Goal: Task Accomplishment & Management: Manage account settings

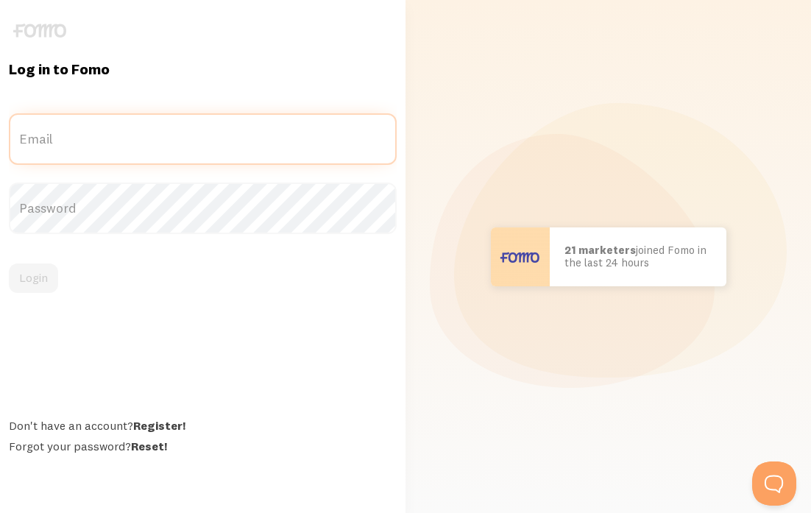
type input "[PERSON_NAME][EMAIL_ADDRESS][DOMAIN_NAME]"
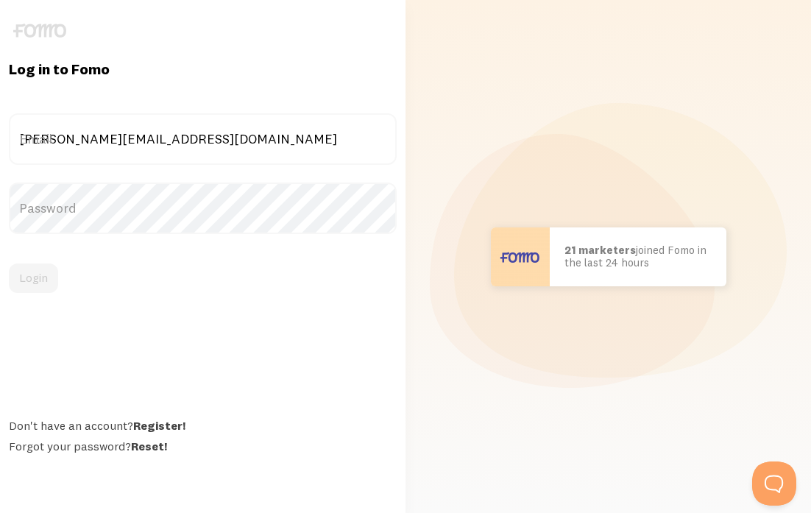
click at [44, 280] on div "Login" at bounding box center [203, 278] width 388 height 29
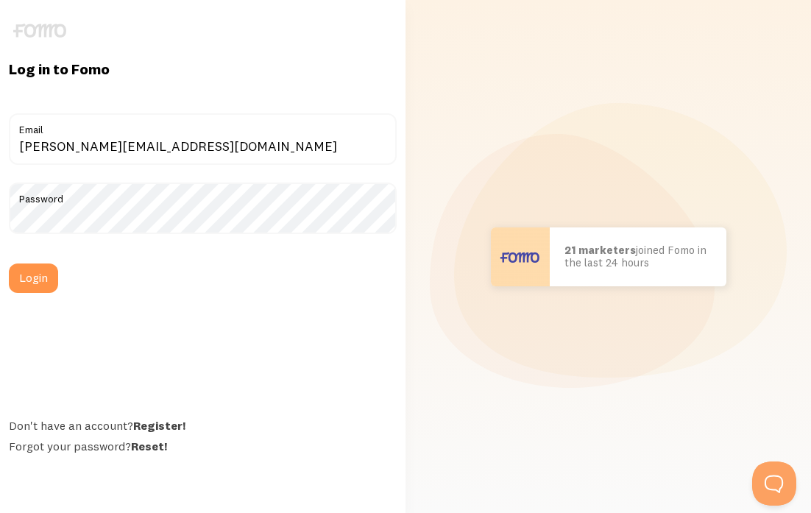
click at [44, 280] on button "Login" at bounding box center [33, 278] width 49 height 29
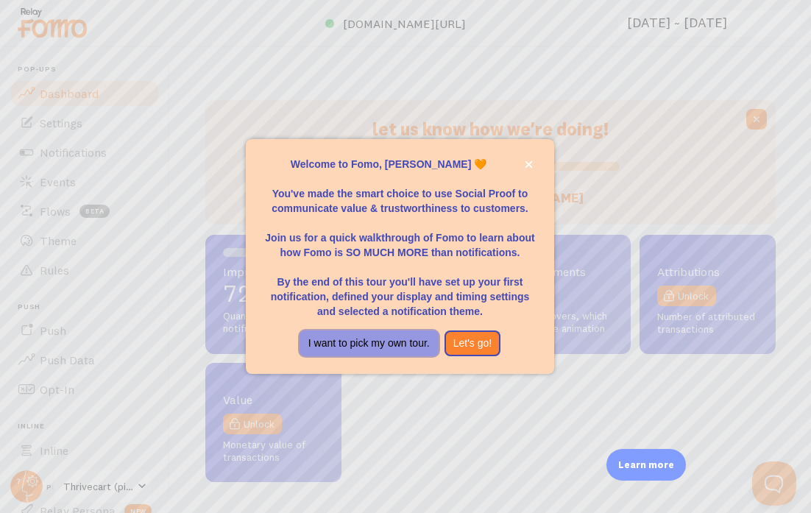
click at [404, 352] on button "I want to pick my own tour." at bounding box center [369, 344] width 139 height 27
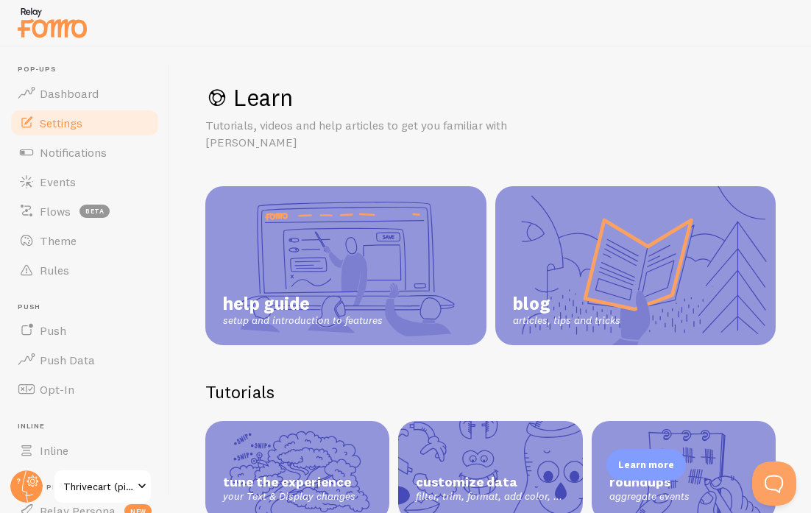
click at [68, 119] on span "Settings" at bounding box center [61, 123] width 43 height 15
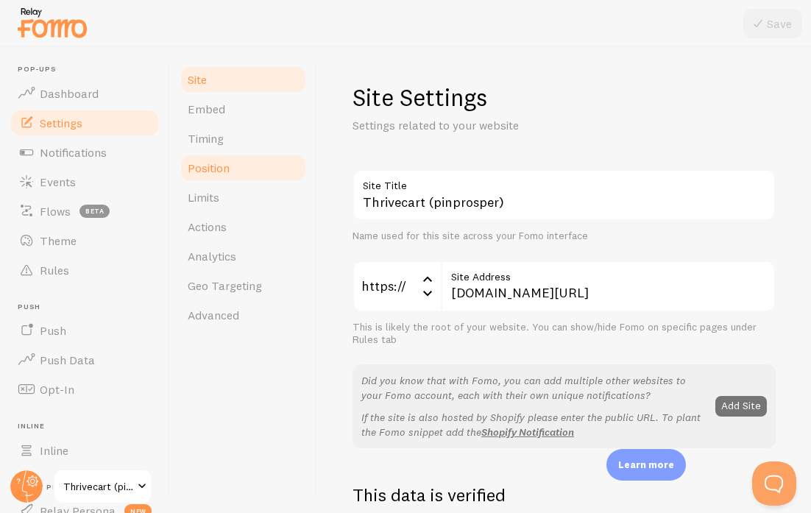
click at [227, 168] on span "Position" at bounding box center [209, 167] width 42 height 15
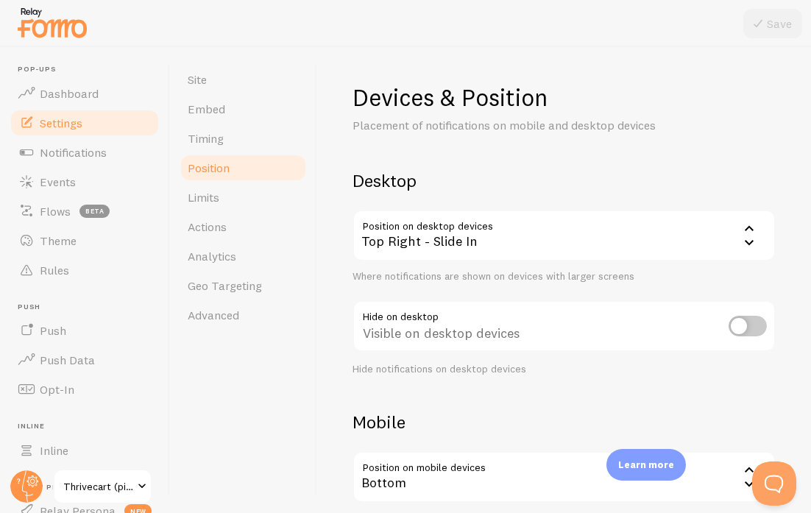
click at [501, 235] on div "Top Right - Slide In" at bounding box center [564, 236] width 423 height 52
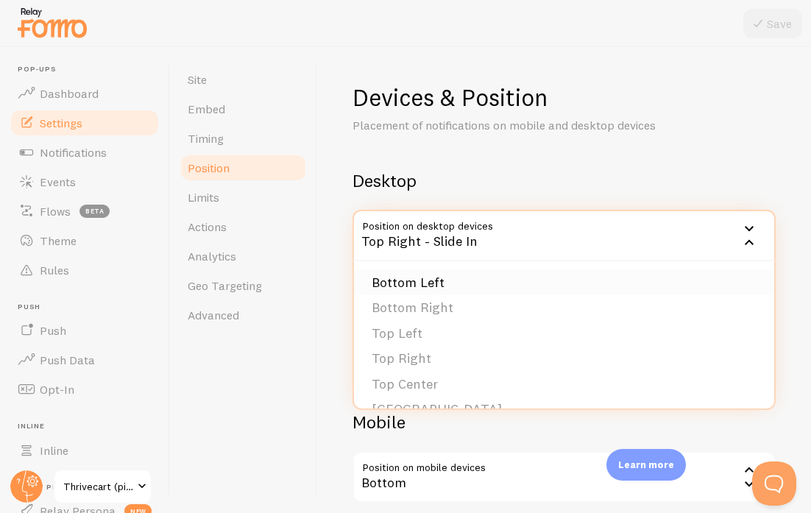
click at [471, 279] on li "Bottom Left" at bounding box center [564, 283] width 420 height 26
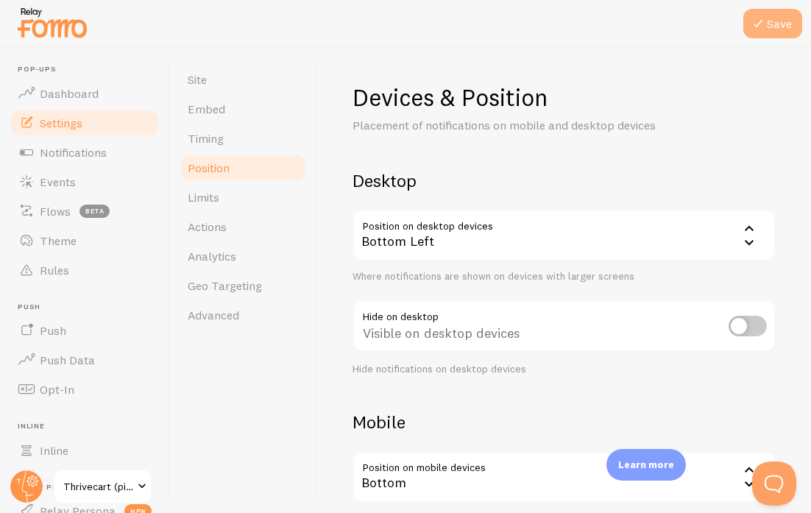
click at [774, 23] on button "Save" at bounding box center [773, 23] width 59 height 29
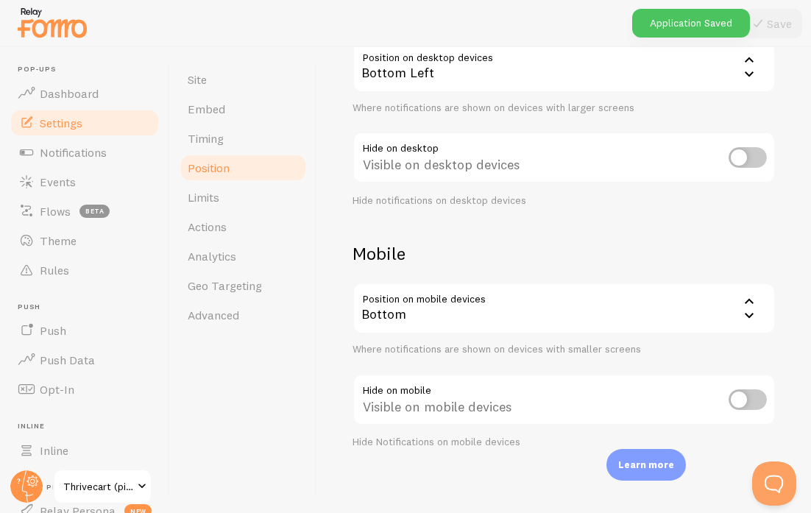
scroll to position [175, 0]
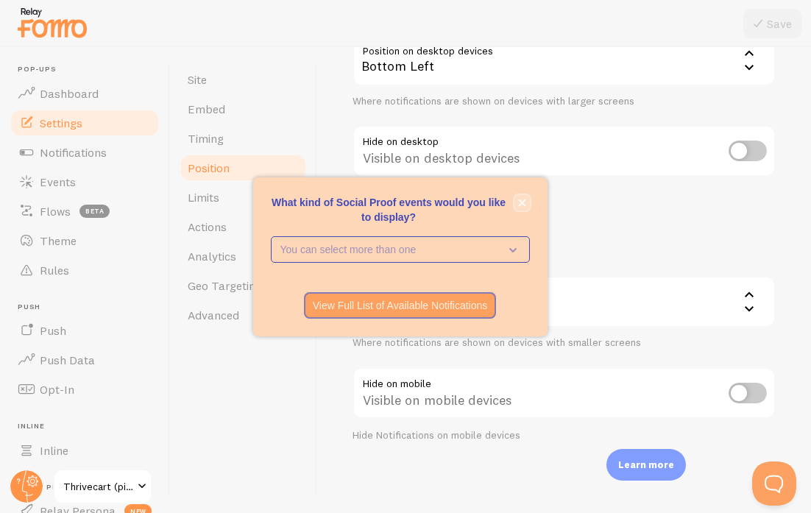
click at [524, 204] on icon "close," at bounding box center [521, 202] width 7 height 7
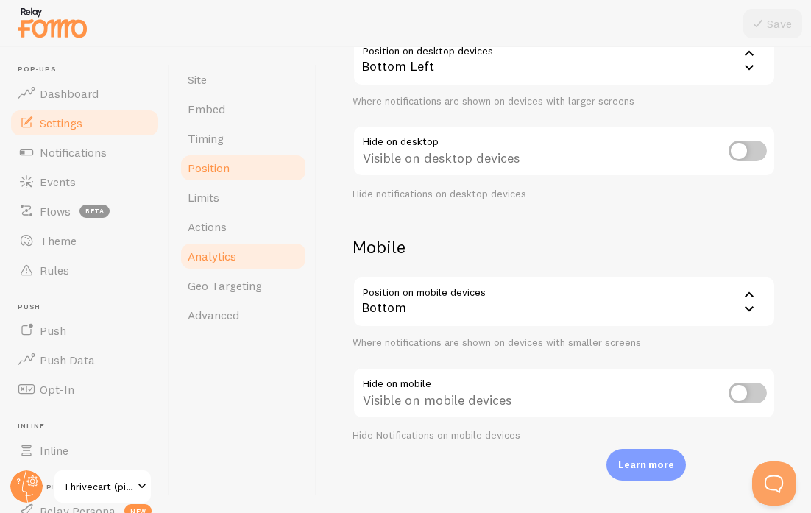
click at [266, 244] on link "Analytics" at bounding box center [243, 255] width 129 height 29
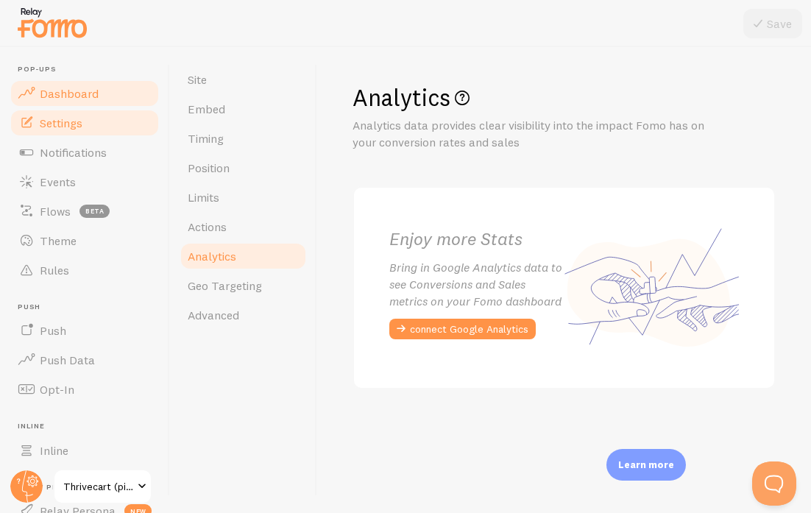
click at [83, 88] on span "Dashboard" at bounding box center [69, 93] width 59 height 15
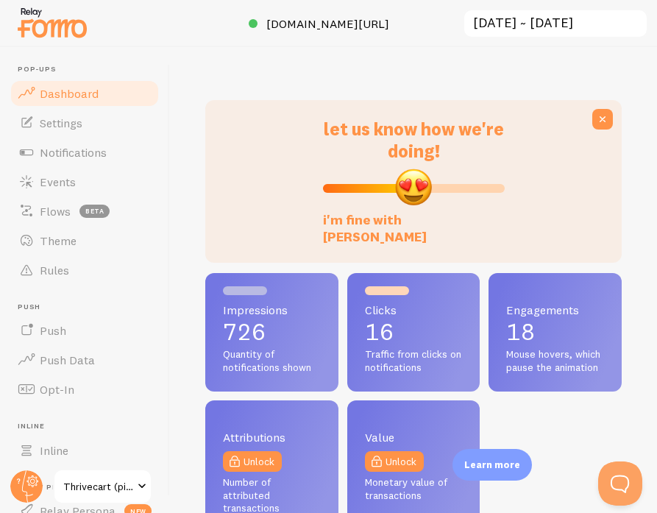
scroll to position [735848, 735819]
